Goal: Navigation & Orientation: Find specific page/section

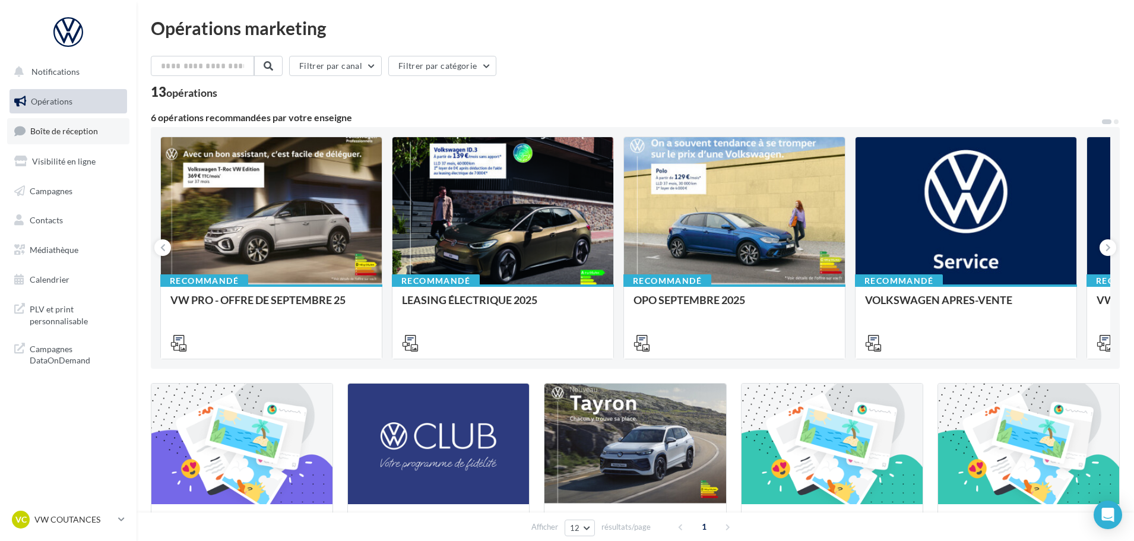
click at [55, 128] on span "Boîte de réception" at bounding box center [64, 131] width 68 height 10
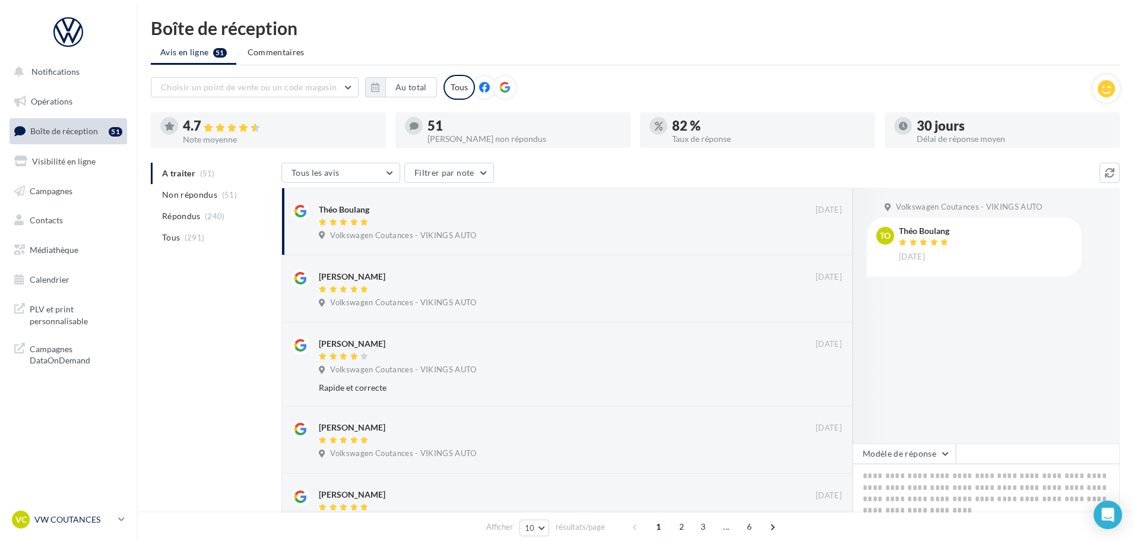
click at [78, 517] on p "VW COUTANCES" at bounding box center [73, 519] width 79 height 12
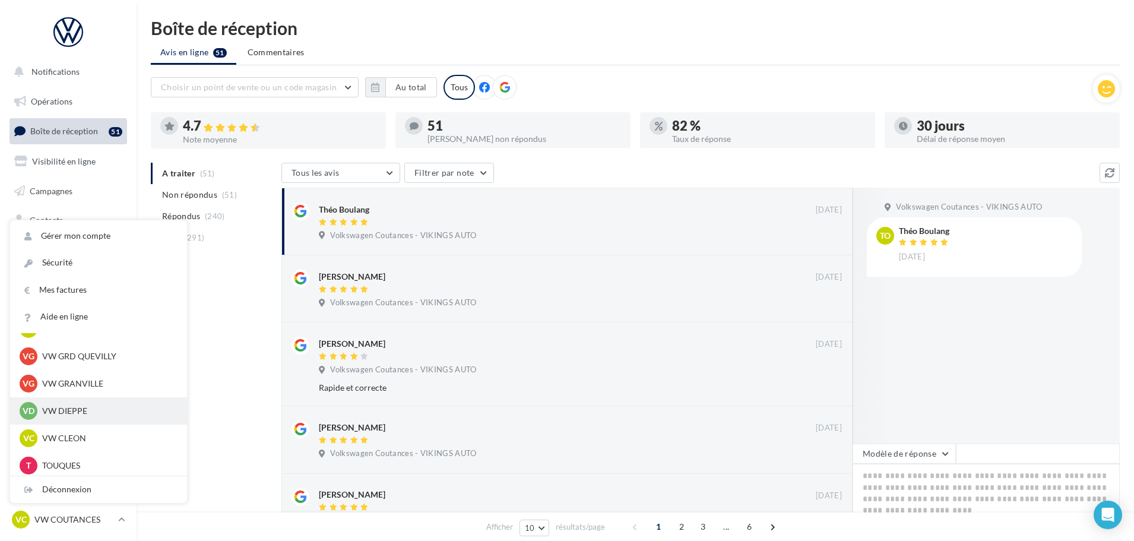
scroll to position [356, 0]
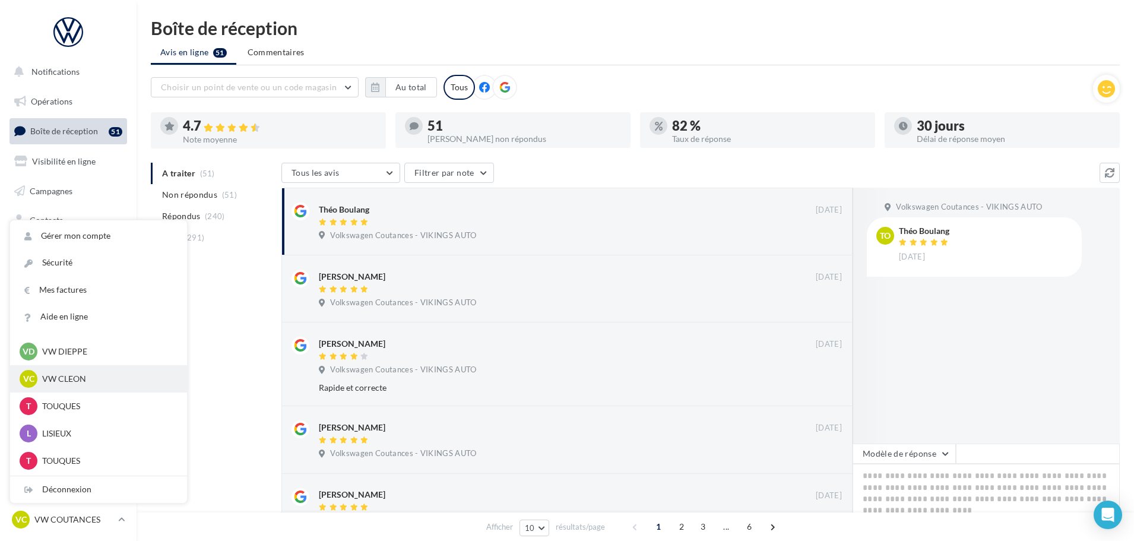
click at [84, 378] on p "VW CLEON" at bounding box center [107, 379] width 131 height 12
